Goal: Information Seeking & Learning: Learn about a topic

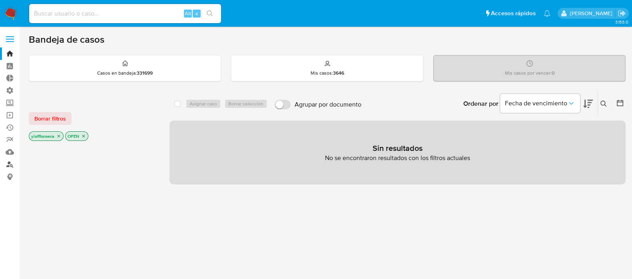
click at [10, 163] on link "Buscador de personas" at bounding box center [47, 164] width 95 height 12
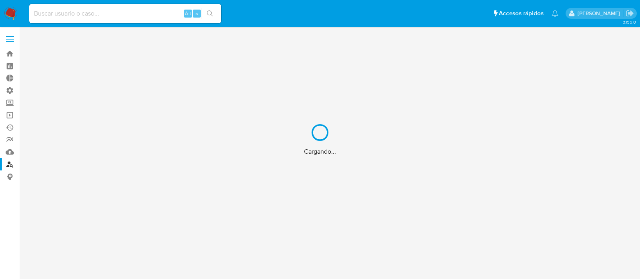
click at [112, 12] on div "Cargando..." at bounding box center [320, 139] width 640 height 279
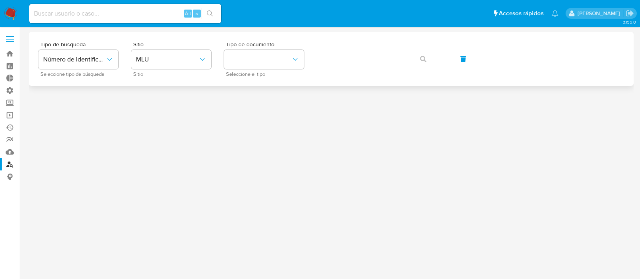
click at [183, 81] on div "Tipo de busqueda Número de identificación Seleccione tipo de búsqueda Sitio MLU…" at bounding box center [331, 59] width 604 height 54
click at [176, 62] on span "MLU" at bounding box center [167, 60] width 62 height 8
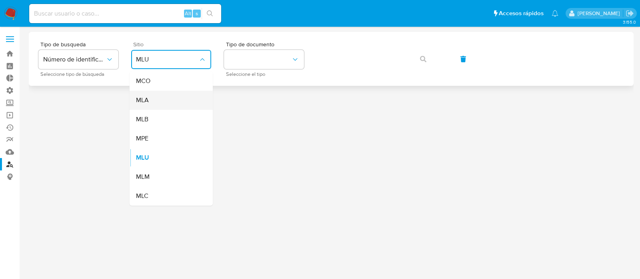
click at [172, 102] on div "MLA" at bounding box center [169, 100] width 66 height 19
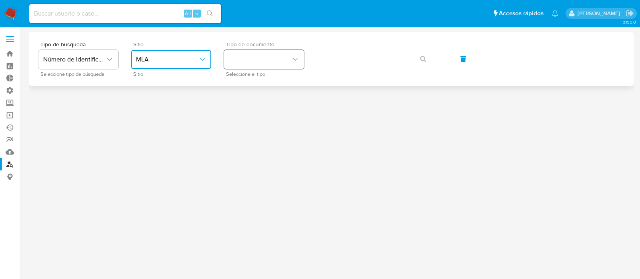
click at [282, 52] on button "identificationType" at bounding box center [264, 59] width 80 height 19
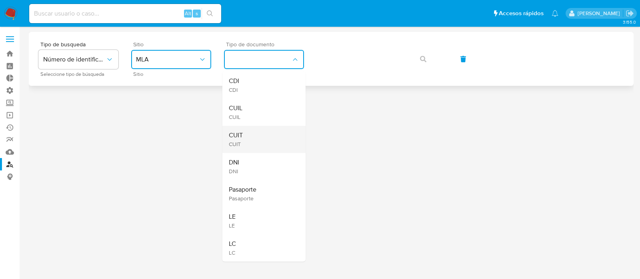
click at [274, 137] on div "CUIT CUIT" at bounding box center [262, 139] width 66 height 27
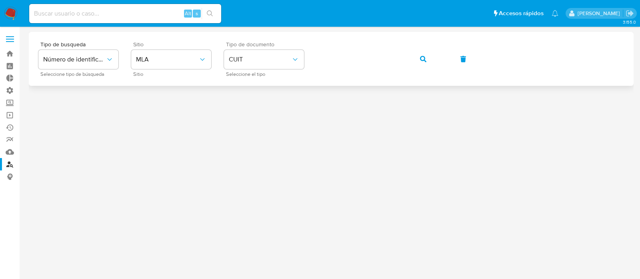
click at [422, 58] on icon "button" at bounding box center [423, 59] width 6 height 6
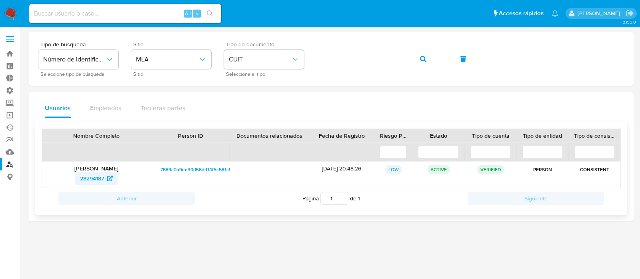
click at [96, 182] on span "28294187" at bounding box center [92, 178] width 24 height 13
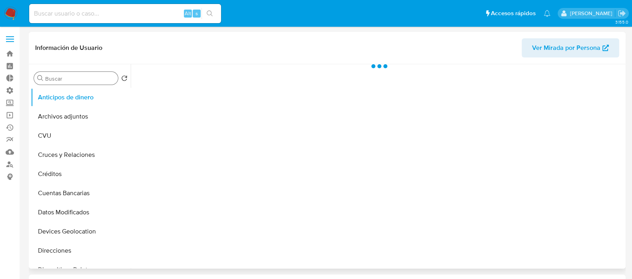
click at [98, 81] on input "Buscar" at bounding box center [80, 78] width 70 height 7
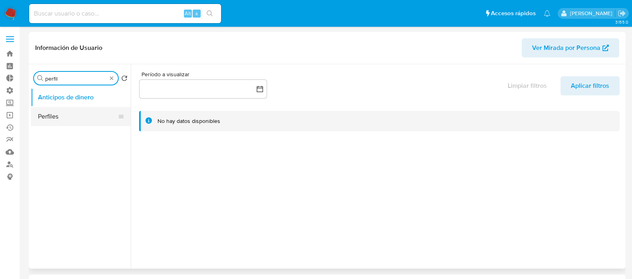
type input "perfil"
click at [78, 125] on button "Perfiles" at bounding box center [78, 116] width 94 height 19
select select "10"
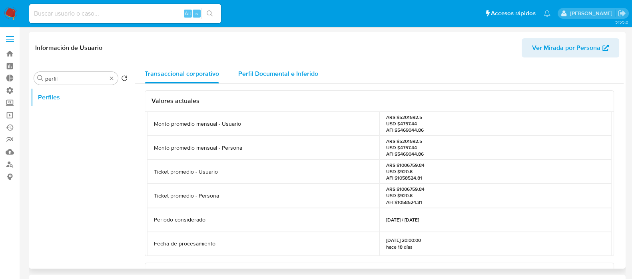
click at [254, 71] on span "Perfil Documental e Inferido" at bounding box center [278, 73] width 80 height 9
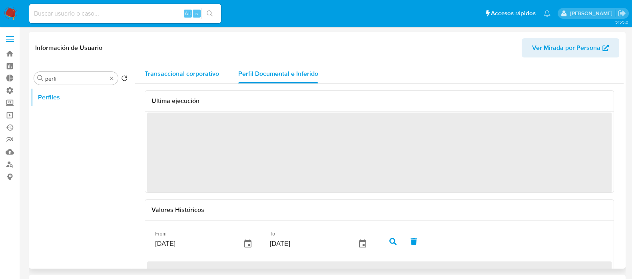
click at [198, 74] on span "Transaccional corporativo" at bounding box center [182, 73] width 74 height 9
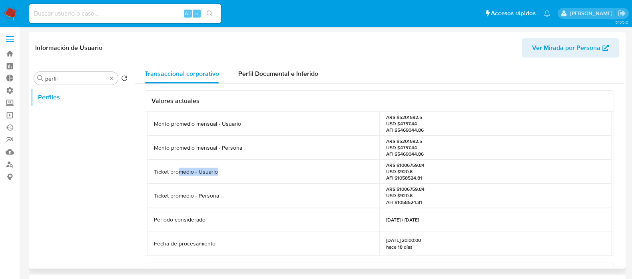
drag, startPoint x: 179, startPoint y: 167, endPoint x: 289, endPoint y: 180, distance: 110.3
click at [289, 180] on div "Ticket promedio - Usuario" at bounding box center [263, 172] width 232 height 24
drag, startPoint x: 219, startPoint y: 196, endPoint x: 300, endPoint y: 200, distance: 81.2
click at [300, 200] on div "Ticket promedio - Persona" at bounding box center [263, 196] width 232 height 24
drag, startPoint x: 197, startPoint y: 189, endPoint x: 386, endPoint y: 186, distance: 188.3
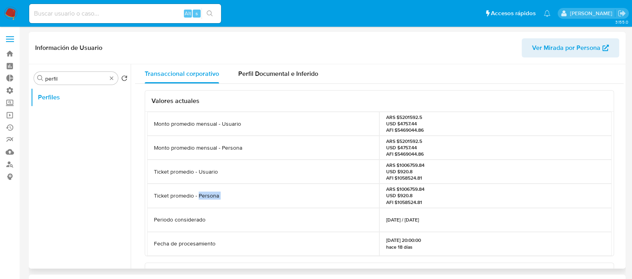
click at [386, 186] on div "Ticket promedio - Persona ARS $1006759.84 USD $920.8 AFI $1058524.81" at bounding box center [379, 196] width 464 height 24
click at [447, 195] on div "ARS $1006759.84 USD $920.8 AFI $1058524.81" at bounding box center [495, 196] width 232 height 24
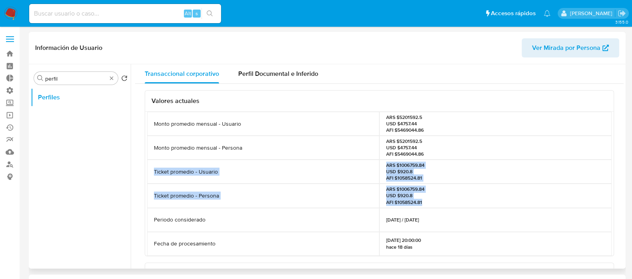
drag, startPoint x: 155, startPoint y: 173, endPoint x: 441, endPoint y: 201, distance: 287.5
click at [441, 201] on div "Monto promedio mensual - Usuario ARS $5201592.5 USD $4757.44 AFI $5469044.86 Mo…" at bounding box center [379, 184] width 464 height 144
click at [441, 201] on div "ARS $1006759.84 USD $920.8 AFI $1058524.81" at bounding box center [495, 196] width 232 height 24
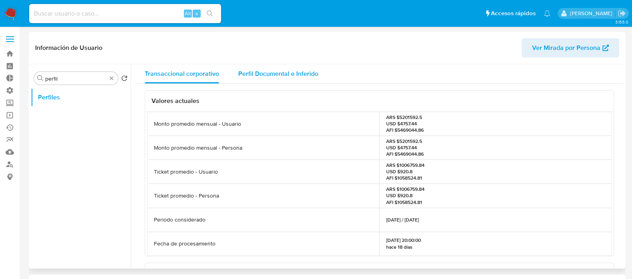
click at [293, 76] on span "Perfil Documental e Inferido" at bounding box center [278, 73] width 80 height 9
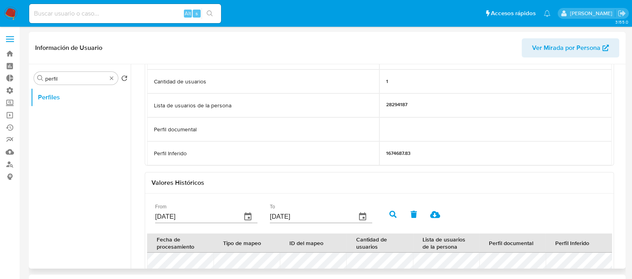
scroll to position [100, 0]
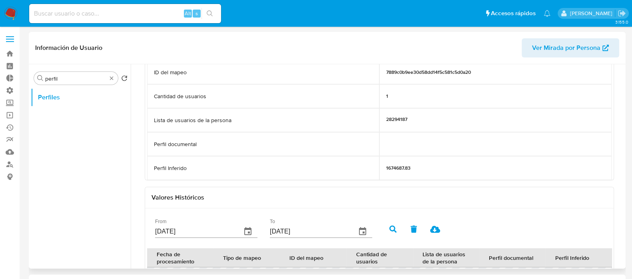
click at [391, 169] on p "1674687.83" at bounding box center [398, 168] width 24 height 6
click at [500, 177] on div "1674687.83" at bounding box center [495, 168] width 232 height 24
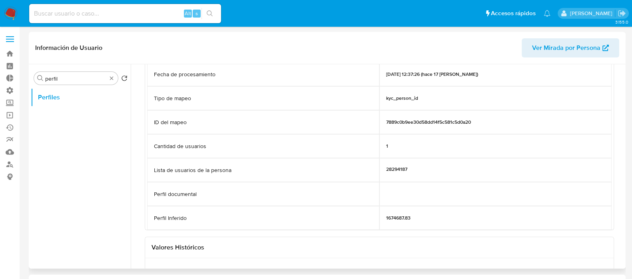
scroll to position [0, 0]
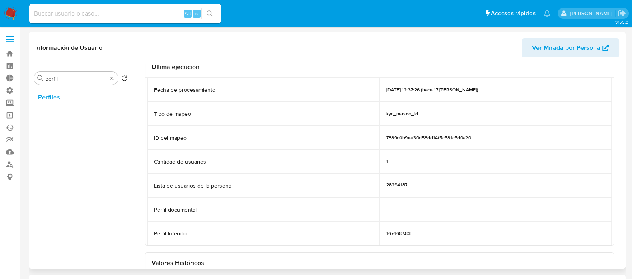
scroll to position [50, 0]
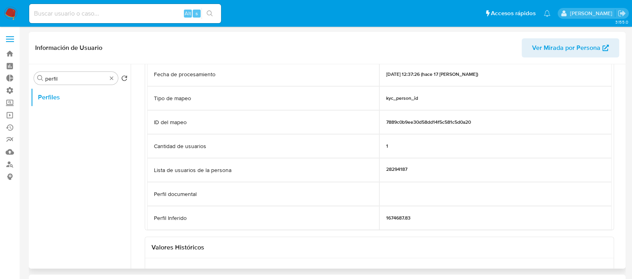
click at [400, 223] on div "1674687.83" at bounding box center [495, 218] width 232 height 24
click at [400, 220] on p "1674687.83" at bounding box center [398, 218] width 24 height 6
drag, startPoint x: 400, startPoint y: 220, endPoint x: 366, endPoint y: 229, distance: 35.9
click at [366, 229] on div "Perfil Inferido" at bounding box center [263, 218] width 232 height 24
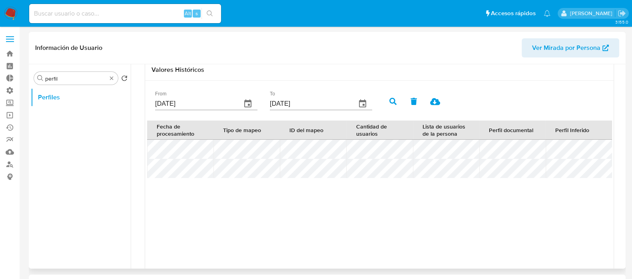
scroll to position [250, 0]
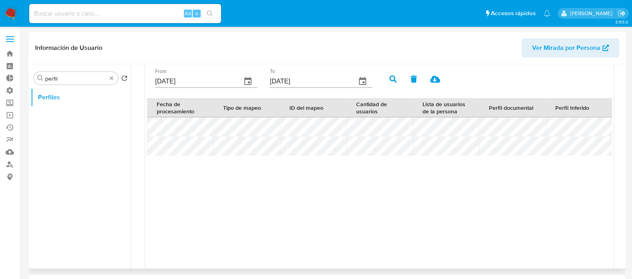
click at [571, 207] on div "Fecha de procesamiento Tipo de mapeo ID del mapeo Cantidad de usuarios Lista de…" at bounding box center [379, 186] width 464 height 176
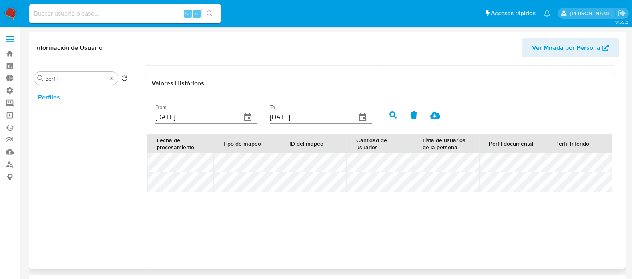
scroll to position [199, 0]
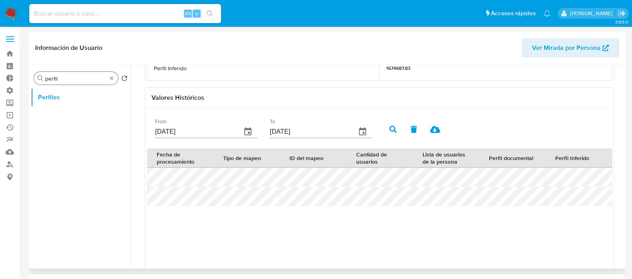
click at [111, 83] on div "Buscar perfil" at bounding box center [76, 78] width 84 height 13
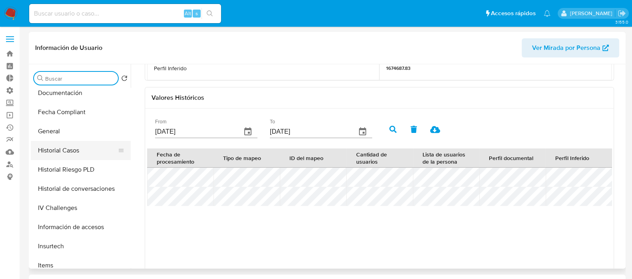
scroll to position [249, 0]
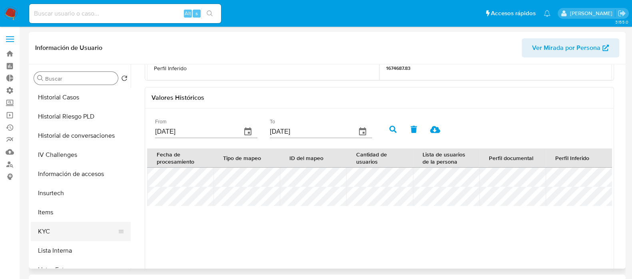
click at [64, 231] on button "KYC" at bounding box center [78, 231] width 94 height 19
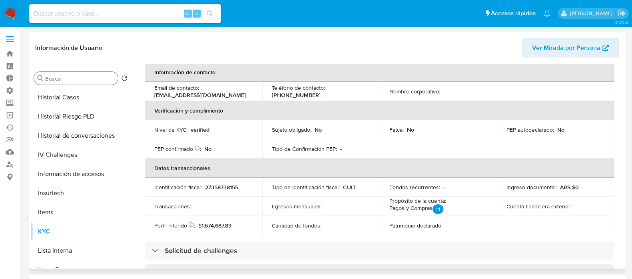
scroll to position [150, 0]
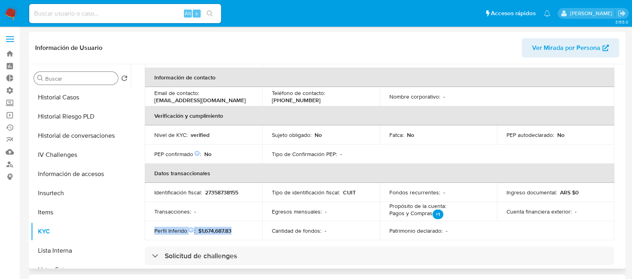
drag, startPoint x: 151, startPoint y: 231, endPoint x: 249, endPoint y: 231, distance: 97.1
click at [249, 231] on td "Perfil Inferido Éste campo indica la información de Nivel Socioeconómico del us…" at bounding box center [204, 230] width 118 height 19
click at [244, 234] on div "Perfil Inferido Éste campo indica la información de Nivel Socioeconómico del us…" at bounding box center [203, 230] width 98 height 7
click at [220, 228] on span "$1,674,687.83" at bounding box center [214, 231] width 33 height 8
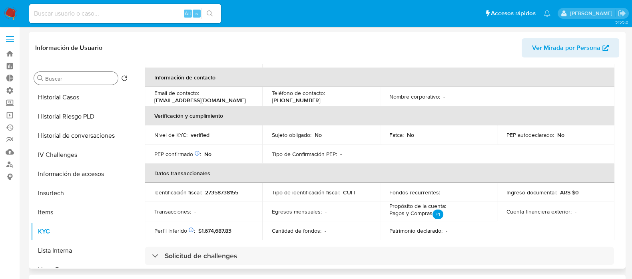
click at [248, 236] on td "Perfil Inferido Éste campo indica la información de Nivel Socioeconómico del us…" at bounding box center [204, 230] width 118 height 19
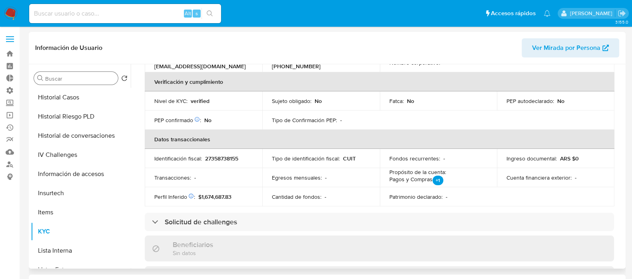
scroll to position [199, 0]
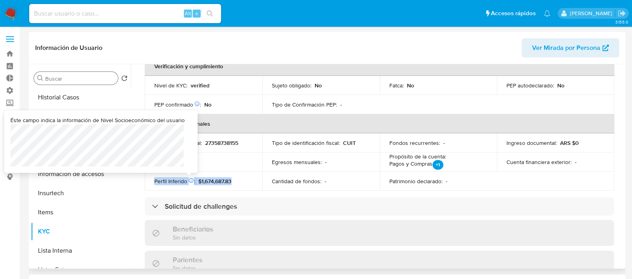
drag, startPoint x: 183, startPoint y: 180, endPoint x: 255, endPoint y: 185, distance: 72.1
click at [255, 185] on td "Perfil Inferido Éste campo indica la información de Nivel Socioeconómico del us…" at bounding box center [204, 181] width 118 height 19
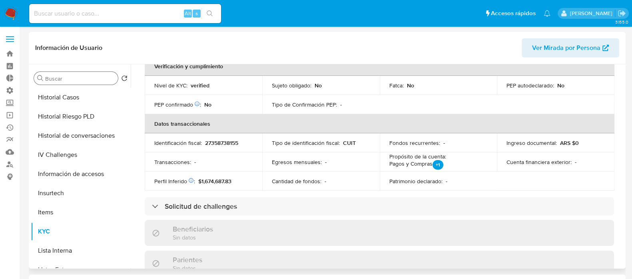
click at [245, 175] on td "Perfil Inferido Éste campo indica la información de Nivel Socioeconómico del us…" at bounding box center [204, 181] width 118 height 19
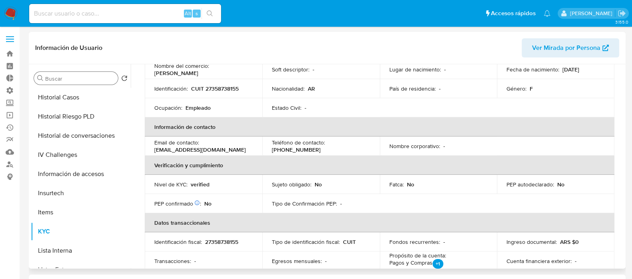
scroll to position [150, 0]
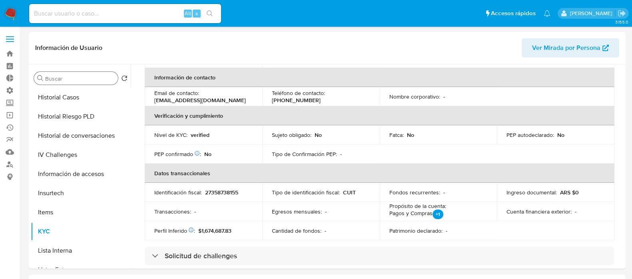
click at [63, 78] on input "Buscar" at bounding box center [80, 78] width 70 height 7
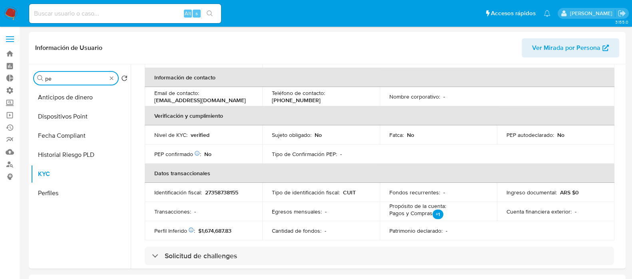
scroll to position [0, 0]
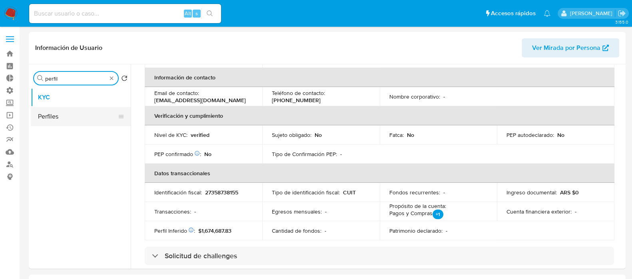
type input "perfil"
click at [64, 112] on button "Perfiles" at bounding box center [78, 116] width 94 height 19
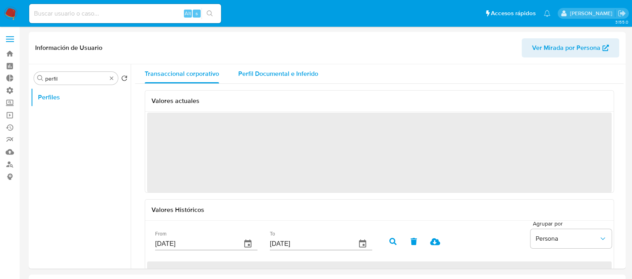
click at [303, 73] on span "Perfil Documental e Inferido" at bounding box center [278, 73] width 80 height 9
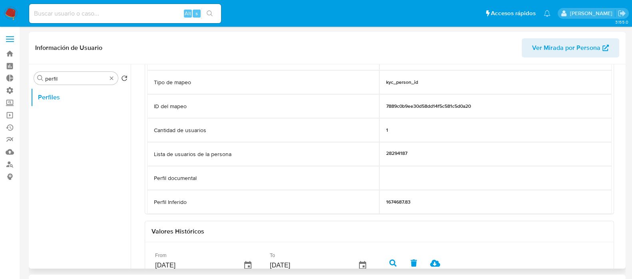
scroll to position [16, 0]
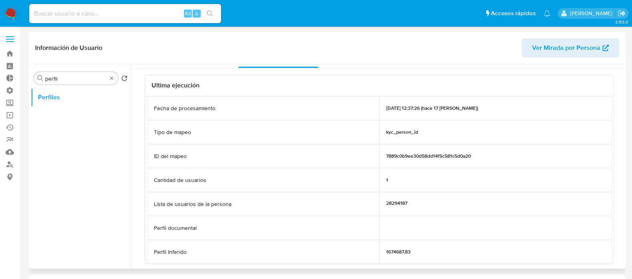
click at [402, 109] on p "02/08/2025 12:37:26 (hace 17 días)" at bounding box center [432, 108] width 92 height 6
click at [402, 137] on div "kyc_person_id" at bounding box center [495, 132] width 232 height 24
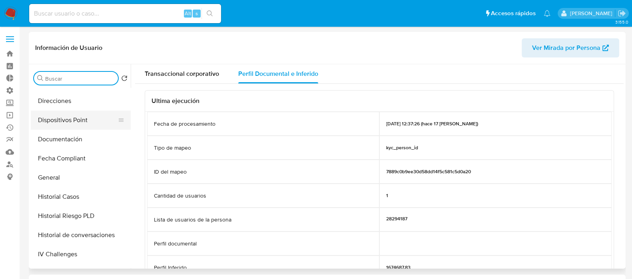
scroll to position [250, 0]
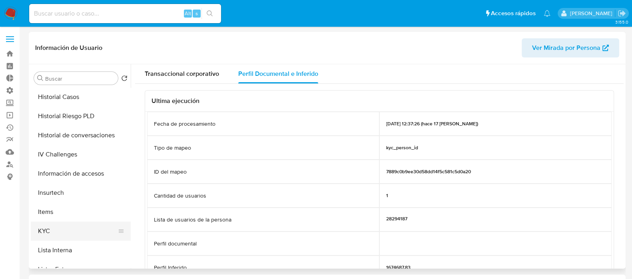
click at [69, 227] on button "KYC" at bounding box center [78, 231] width 94 height 19
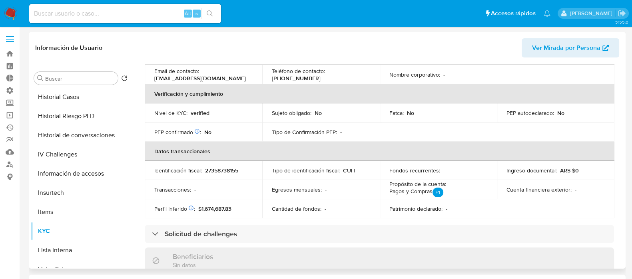
scroll to position [150, 0]
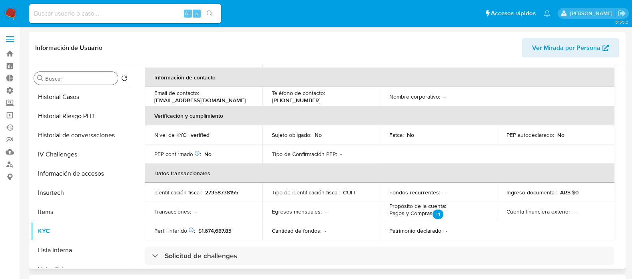
click at [82, 80] on input "Buscar" at bounding box center [80, 78] width 70 height 7
type input "r"
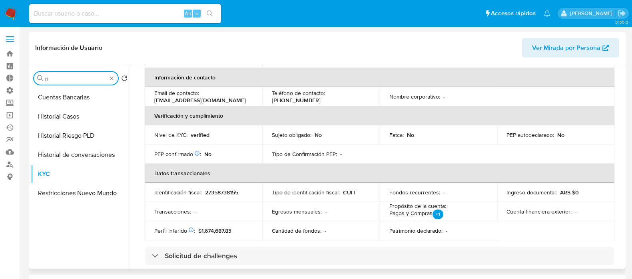
scroll to position [0, 0]
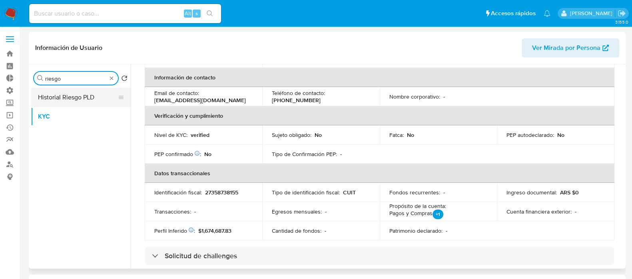
type input "riesgo"
click at [79, 102] on button "Historial Riesgo PLD" at bounding box center [78, 97] width 94 height 19
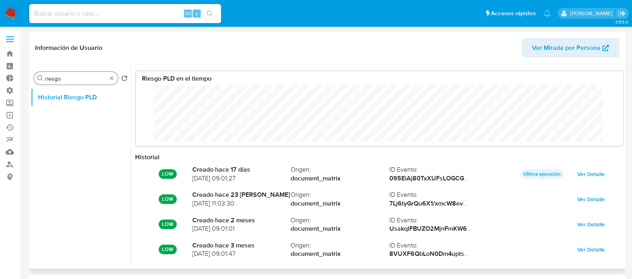
scroll to position [60, 472]
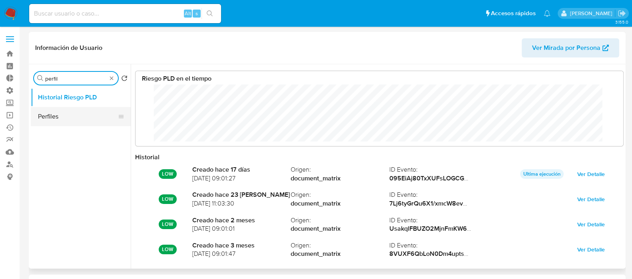
type input "perfil"
click at [78, 114] on button "Perfiles" at bounding box center [78, 116] width 94 height 19
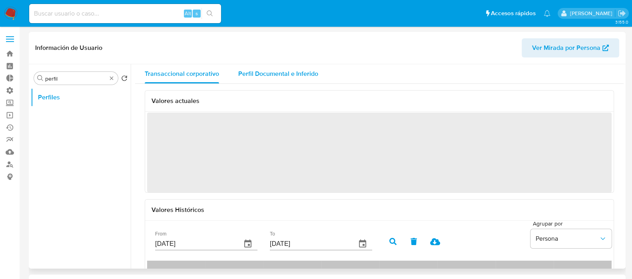
click at [265, 69] on span "Perfil Documental e Inferido" at bounding box center [278, 73] width 80 height 9
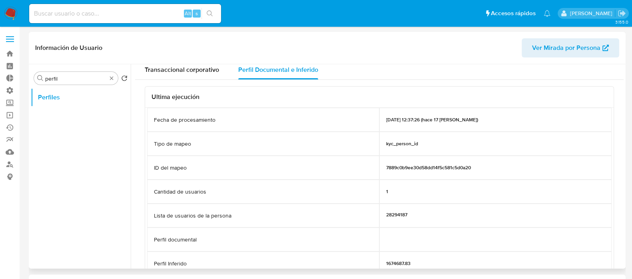
scroll to position [0, 0]
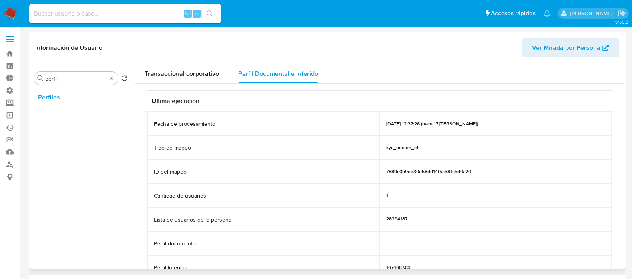
click at [399, 124] on p "02/08/2025 12:37:26 (hace 17 días)" at bounding box center [432, 124] width 92 height 6
drag, startPoint x: 375, startPoint y: 130, endPoint x: 436, endPoint y: 128, distance: 62.0
click at [436, 128] on div "Fecha de procesamiento 02/08/2025 12:37:26 (hace 17 días)" at bounding box center [379, 124] width 464 height 24
click at [437, 146] on div "kyc_person_id" at bounding box center [495, 148] width 232 height 24
click at [410, 115] on div "02/08/2025 12:37:26 (hace 17 días)" at bounding box center [495, 124] width 232 height 24
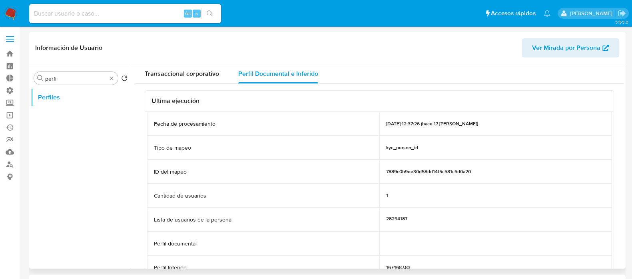
click at [410, 117] on div "02/08/2025 12:37:26 (hace 17 días)" at bounding box center [495, 124] width 232 height 24
click at [414, 127] on p "02/08/2025 12:37:26 (hace 17 días)" at bounding box center [432, 124] width 92 height 6
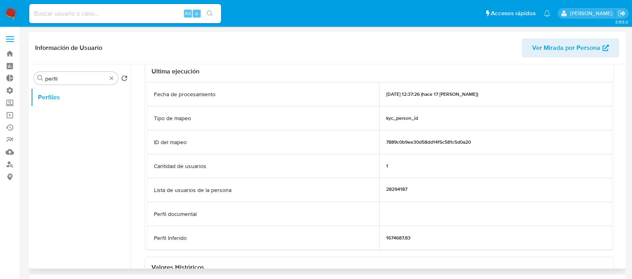
scroll to position [50, 0]
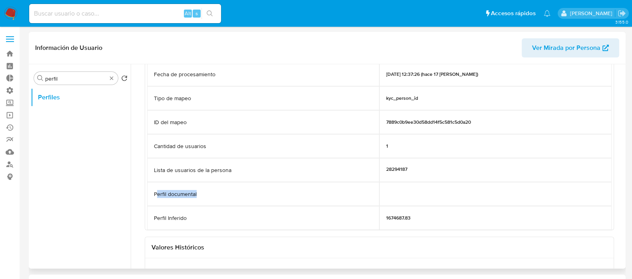
drag, startPoint x: 158, startPoint y: 195, endPoint x: 212, endPoint y: 198, distance: 54.4
click at [212, 197] on div "Perfil documental" at bounding box center [263, 194] width 232 height 24
click at [261, 202] on div "Perfil documental" at bounding box center [263, 194] width 232 height 24
drag, startPoint x: 402, startPoint y: 195, endPoint x: 471, endPoint y: 189, distance: 69.4
click at [471, 189] on div at bounding box center [495, 194] width 232 height 24
